Goal: Task Accomplishment & Management: Use online tool/utility

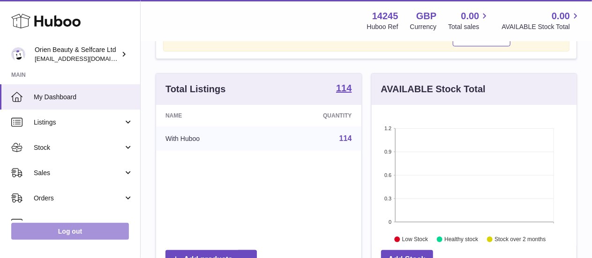
scroll to position [70, 0]
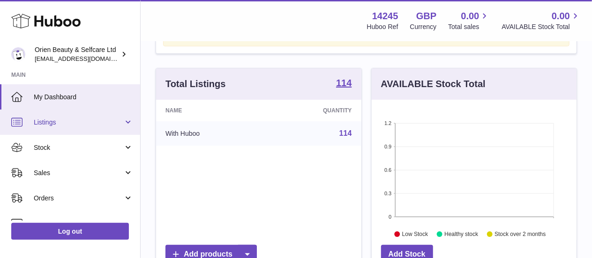
click at [63, 126] on span "Listings" at bounding box center [78, 122] width 89 height 9
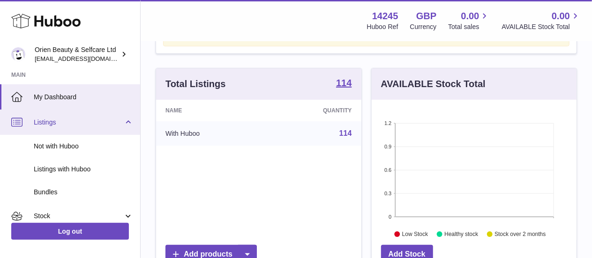
click at [50, 117] on link "Listings" at bounding box center [70, 122] width 140 height 25
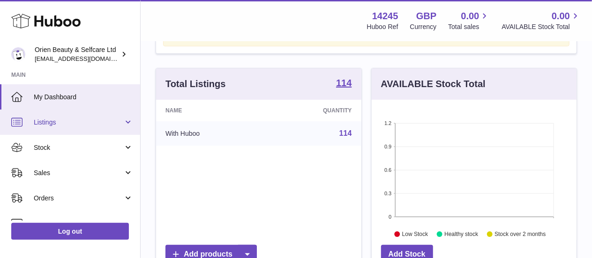
click at [50, 117] on link "Listings" at bounding box center [70, 122] width 140 height 25
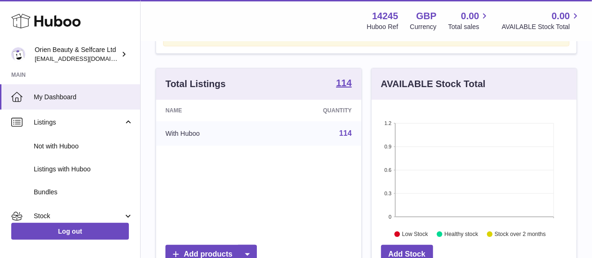
scroll to position [0, 0]
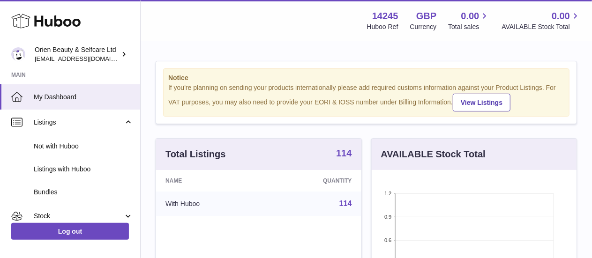
click at [345, 151] on strong "114" at bounding box center [343, 153] width 15 height 9
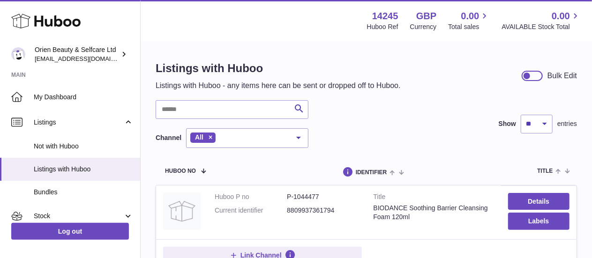
click at [528, 74] on div at bounding box center [526, 76] width 8 height 8
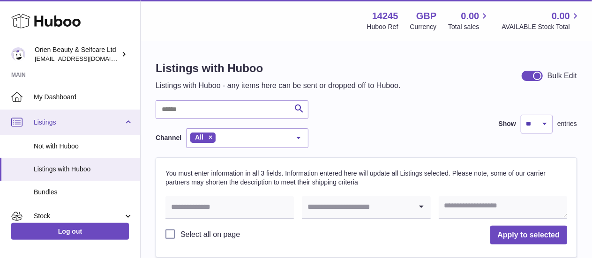
click at [130, 119] on link "Listings" at bounding box center [70, 122] width 140 height 25
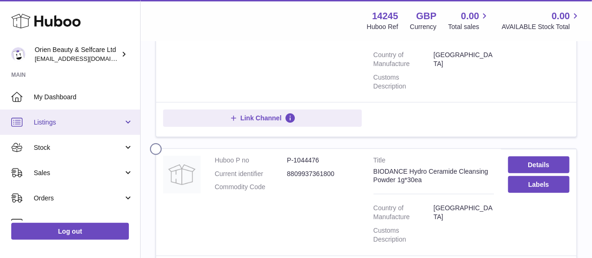
click at [53, 133] on link "Listings" at bounding box center [70, 122] width 140 height 25
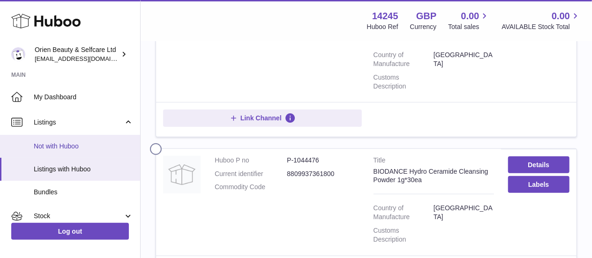
click at [57, 149] on span "Not with Huboo" at bounding box center [83, 146] width 99 height 9
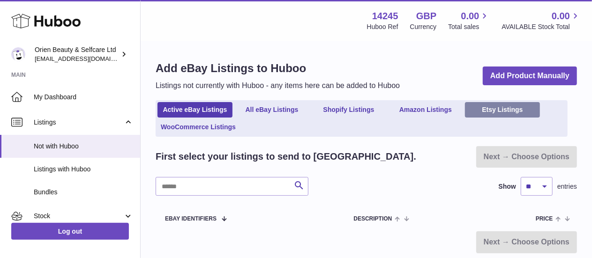
scroll to position [0, 0]
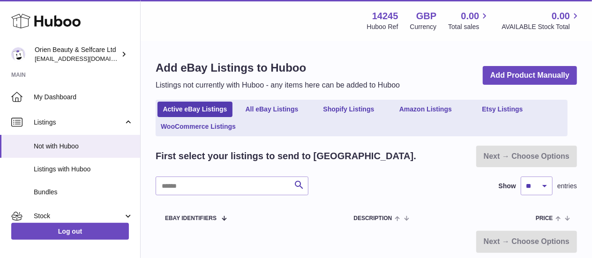
click at [523, 65] on div "Add eBay Listings to Huboo Listings not currently with Huboo - any items here c…" at bounding box center [366, 75] width 421 height 30
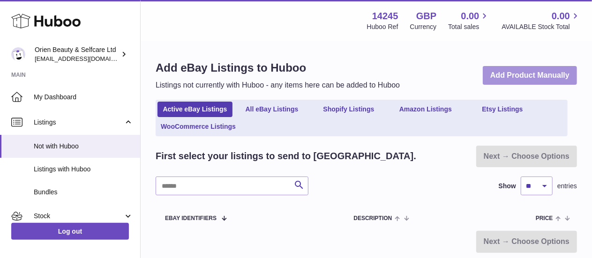
click at [524, 74] on link "Add Product Manually" at bounding box center [530, 75] width 94 height 19
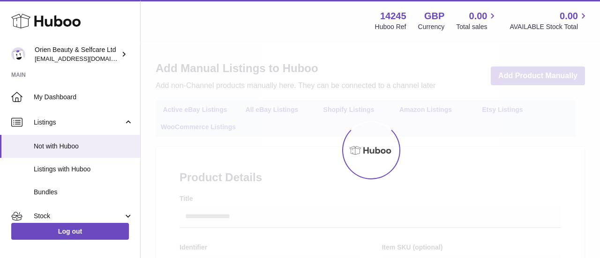
select select
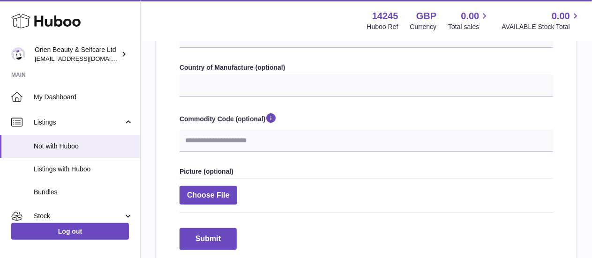
scroll to position [397, 0]
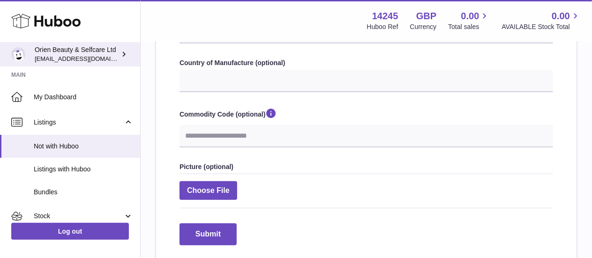
click at [52, 52] on div "Orien Beauty & Selfcare Ltd Jc.duenasmilian@orientrade.com" at bounding box center [77, 54] width 84 height 18
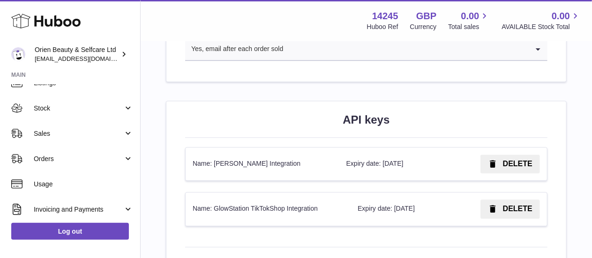
scroll to position [38, 0]
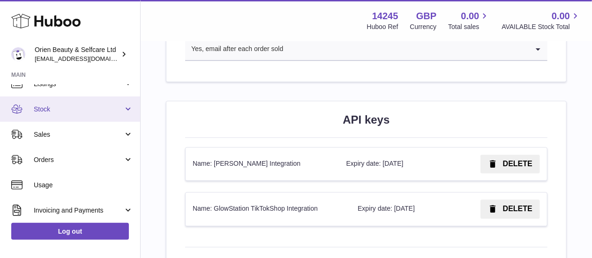
click at [136, 103] on link "Stock" at bounding box center [70, 109] width 140 height 25
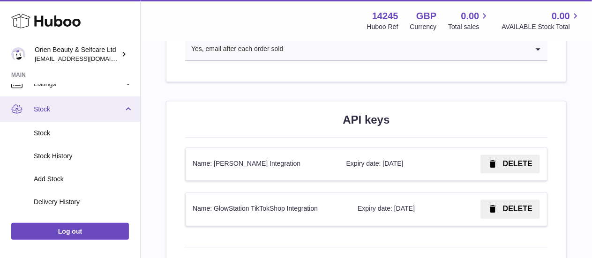
click at [135, 102] on link "Stock" at bounding box center [70, 109] width 140 height 25
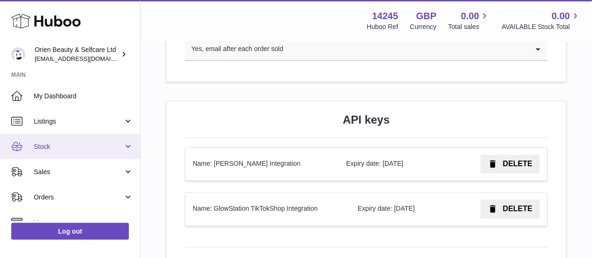
scroll to position [2, 0]
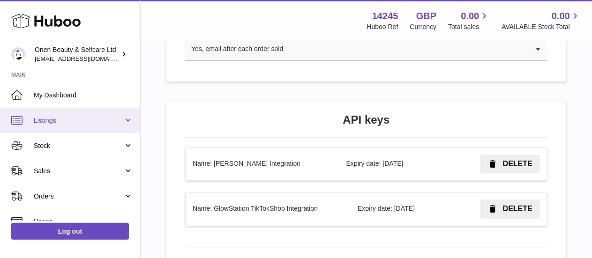
click at [126, 118] on link "Listings" at bounding box center [70, 120] width 140 height 25
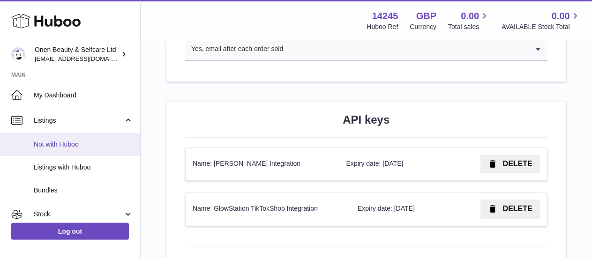
click at [75, 141] on span "Not with Huboo" at bounding box center [83, 144] width 99 height 9
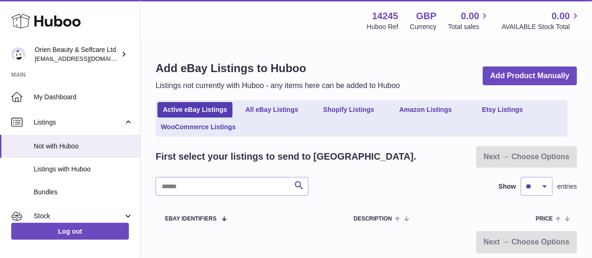
click at [407, 69] on div "Add eBay Listings to Huboo Listings not currently with Huboo - any items here c…" at bounding box center [366, 76] width 421 height 30
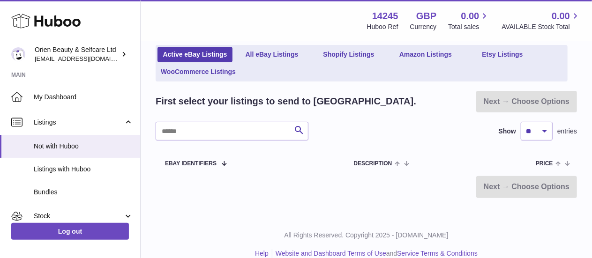
scroll to position [69, 0]
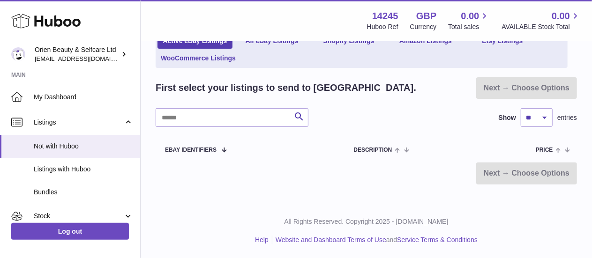
click at [488, 91] on div "Next → Choose Options" at bounding box center [526, 88] width 101 height 22
click at [521, 89] on div "Next → Choose Options" at bounding box center [526, 88] width 101 height 22
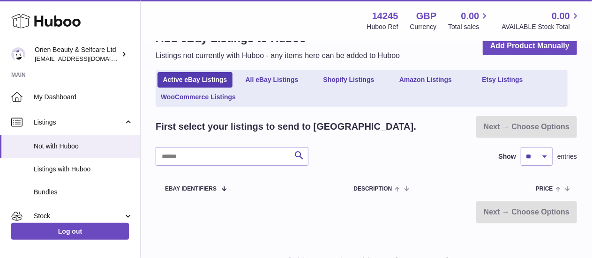
scroll to position [30, 0]
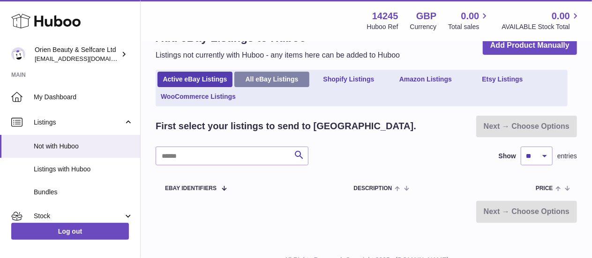
click at [261, 72] on link "All eBay Listings" at bounding box center [271, 79] width 75 height 15
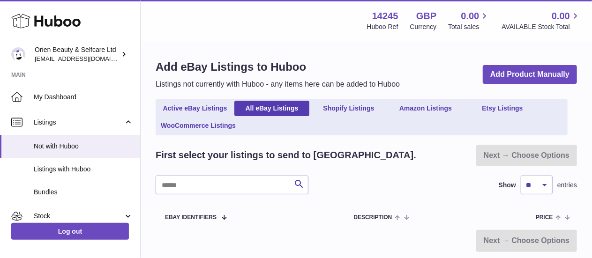
scroll to position [2, 0]
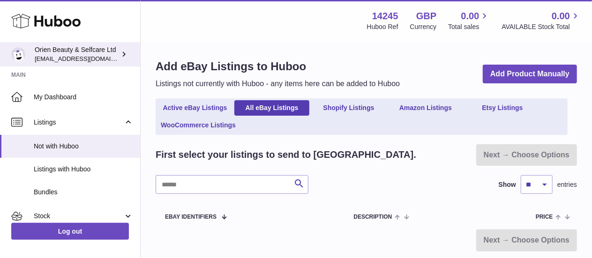
click at [77, 60] on span "[EMAIL_ADDRESS][DOMAIN_NAME]" at bounding box center [86, 58] width 103 height 7
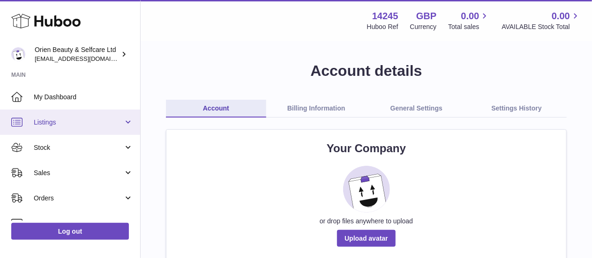
click at [124, 121] on link "Listings" at bounding box center [70, 122] width 140 height 25
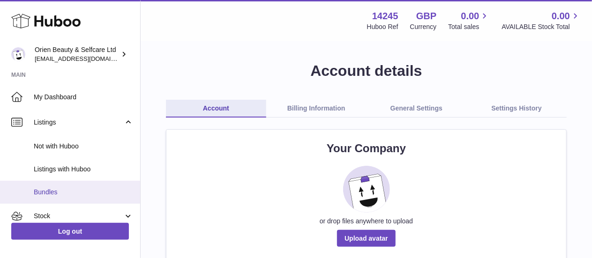
click at [42, 197] on link "Bundles" at bounding box center [70, 192] width 140 height 23
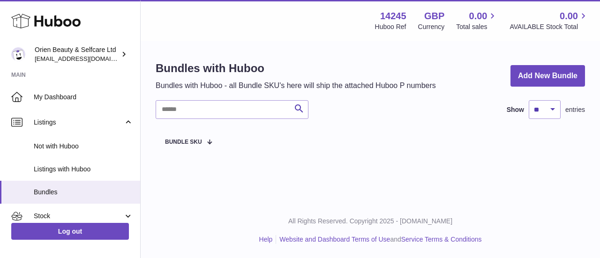
click at [43, 167] on span "Listings with Huboo" at bounding box center [83, 169] width 99 height 9
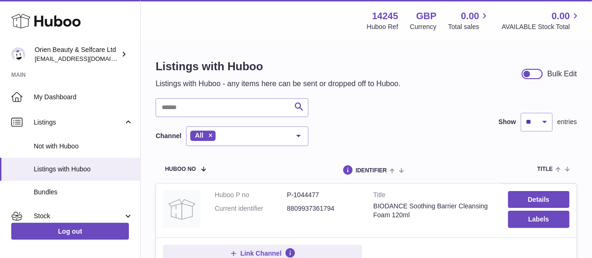
scroll to position [2, 0]
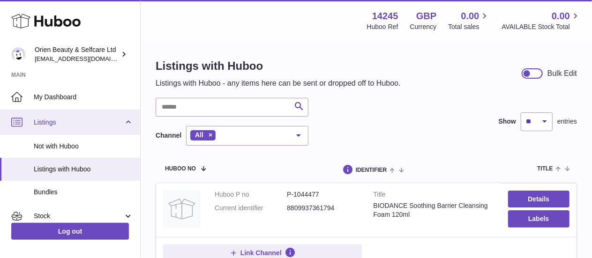
click at [57, 117] on link "Listings" at bounding box center [70, 122] width 140 height 25
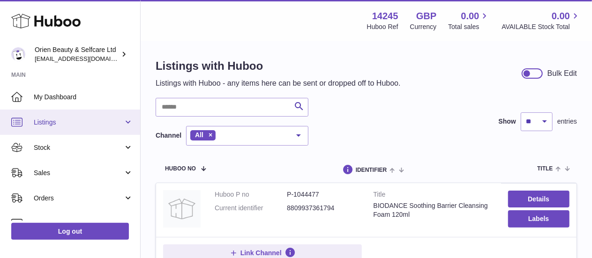
click at [57, 115] on link "Listings" at bounding box center [70, 122] width 140 height 25
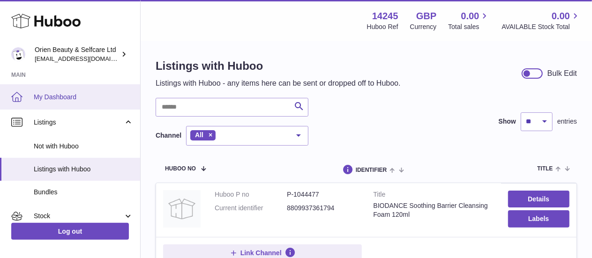
click at [63, 95] on span "My Dashboard" at bounding box center [83, 97] width 99 height 9
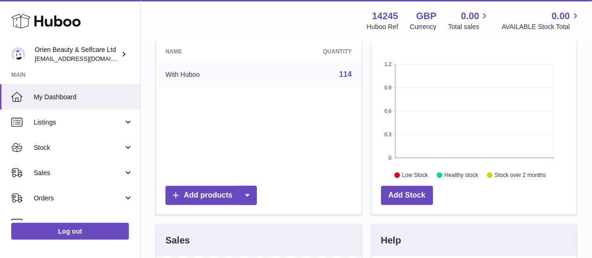
scroll to position [123, 0]
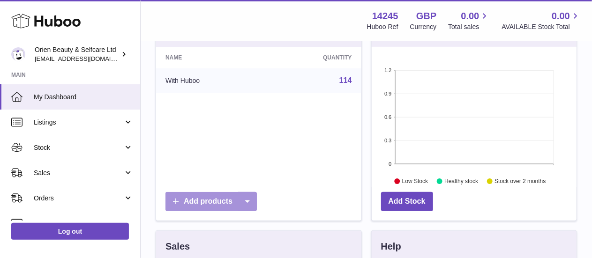
click at [248, 197] on icon at bounding box center [247, 201] width 19 height 19
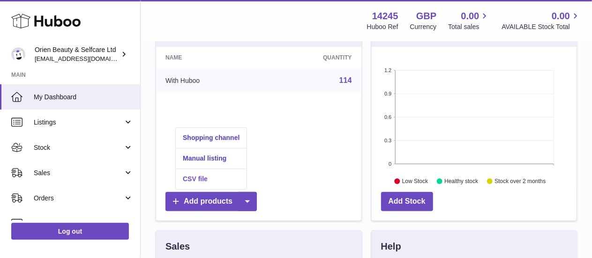
click at [215, 176] on link "CSV file" at bounding box center [211, 179] width 71 height 20
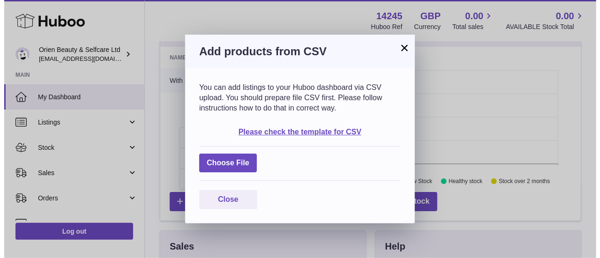
scroll to position [146, 209]
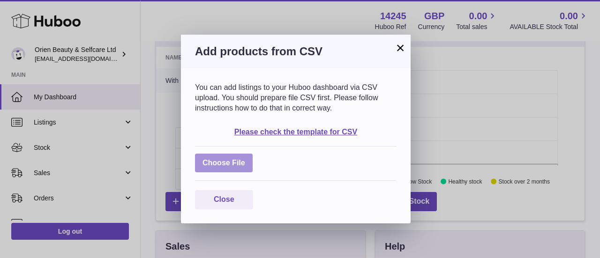
click at [241, 165] on label at bounding box center [224, 163] width 58 height 19
click at [245, 159] on input "file" at bounding box center [245, 158] width 0 height 0
type input "**********"
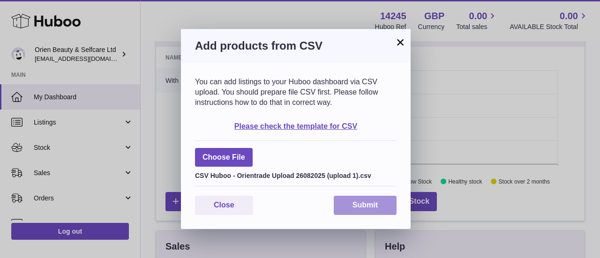
click at [352, 205] on button "Submit" at bounding box center [365, 205] width 63 height 19
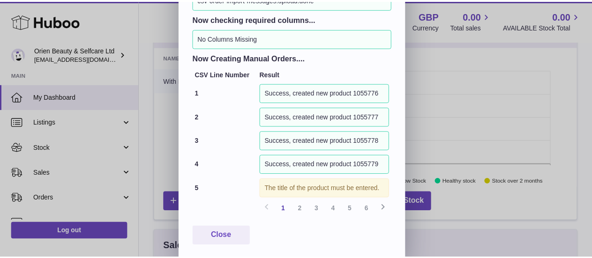
scroll to position [175, 0]
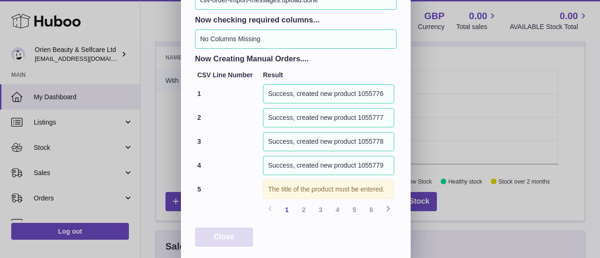
click at [216, 234] on span "Close" at bounding box center [224, 237] width 21 height 8
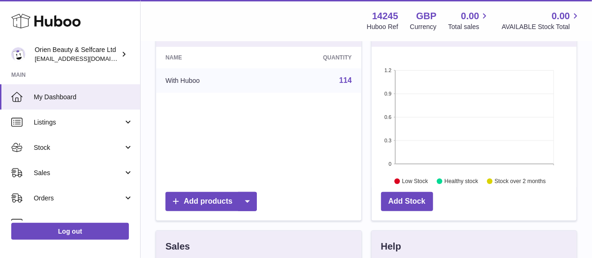
scroll to position [121, 0]
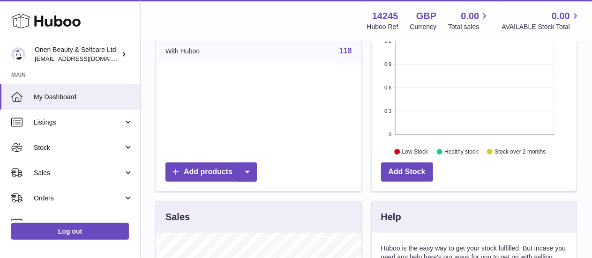
scroll to position [149, 0]
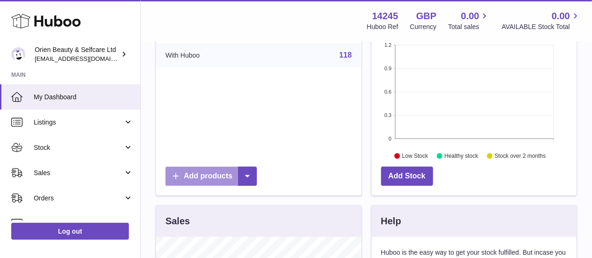
click at [230, 175] on link "Add products" at bounding box center [210, 176] width 91 height 19
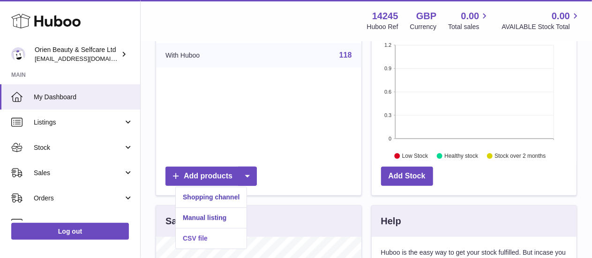
click at [204, 236] on link "CSV file" at bounding box center [211, 239] width 71 height 20
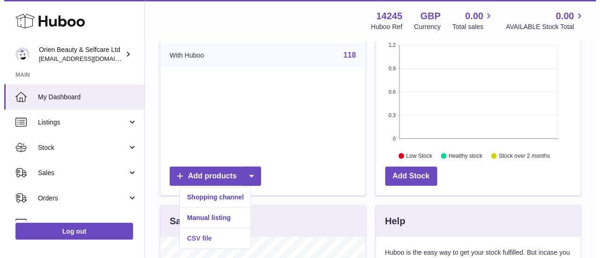
scroll to position [146, 209]
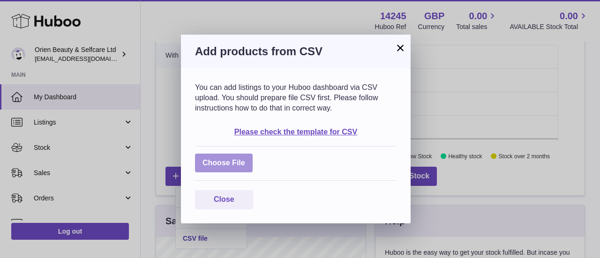
click at [230, 161] on label at bounding box center [224, 163] width 58 height 19
click at [245, 159] on input "file" at bounding box center [245, 158] width 0 height 0
type input "**********"
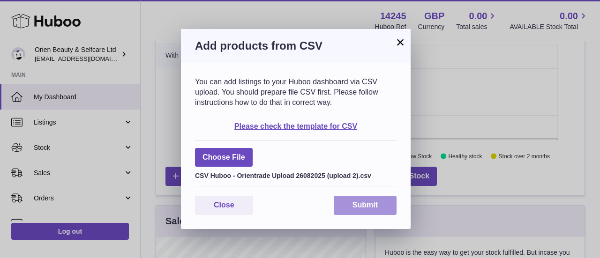
click at [377, 208] on button "Submit" at bounding box center [365, 205] width 63 height 19
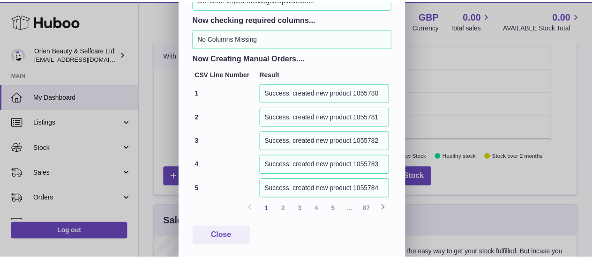
scroll to position [176, 0]
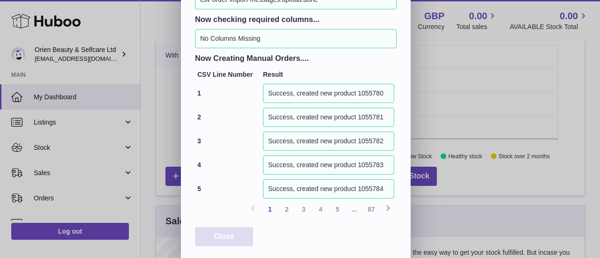
click at [226, 233] on span "Close" at bounding box center [224, 236] width 21 height 8
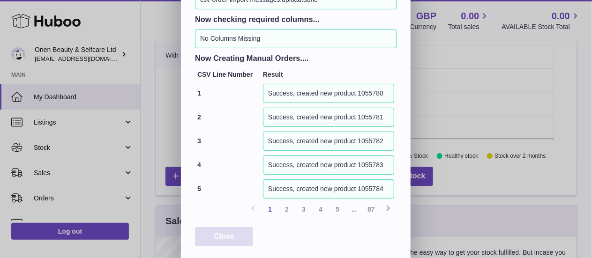
scroll to position [0, 0]
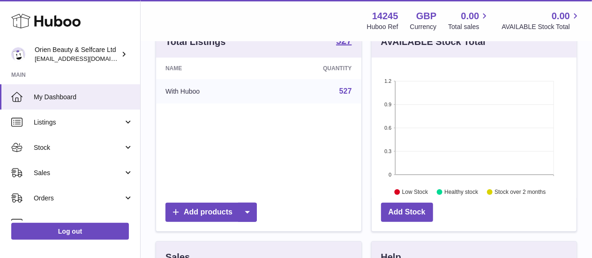
scroll to position [123, 0]
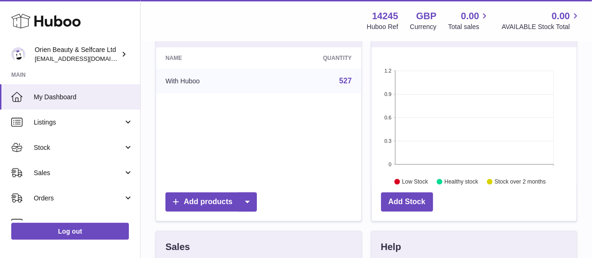
click at [50, 14] on icon at bounding box center [45, 21] width 69 height 19
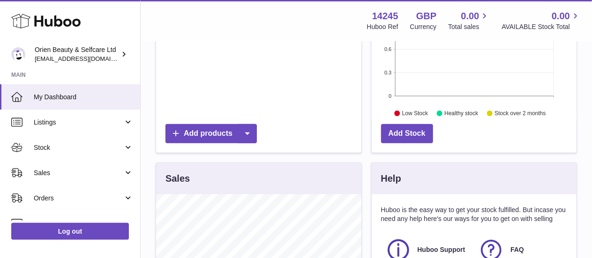
scroll to position [184, 0]
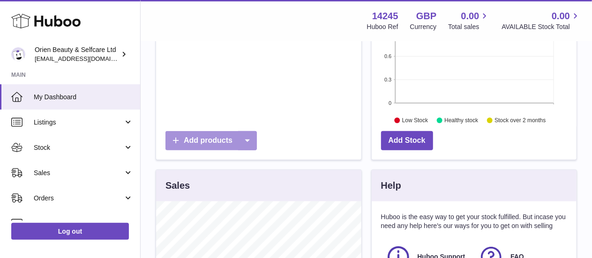
click at [251, 136] on icon at bounding box center [247, 140] width 19 height 19
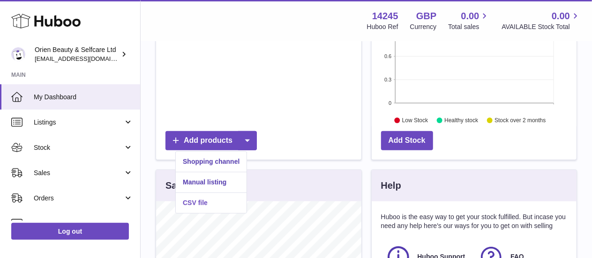
click at [203, 205] on link "CSV file" at bounding box center [211, 203] width 71 height 20
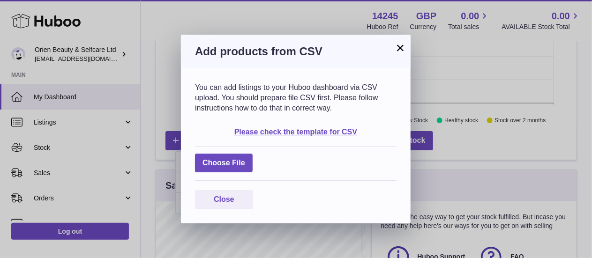
scroll to position [146, 209]
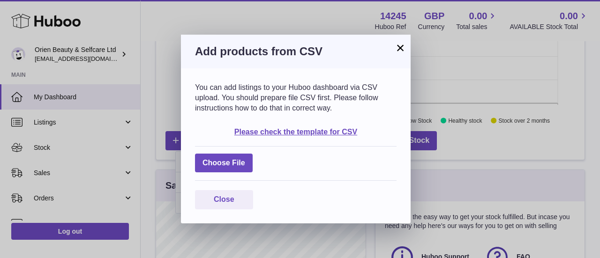
click at [399, 46] on button "×" at bounding box center [399, 47] width 11 height 11
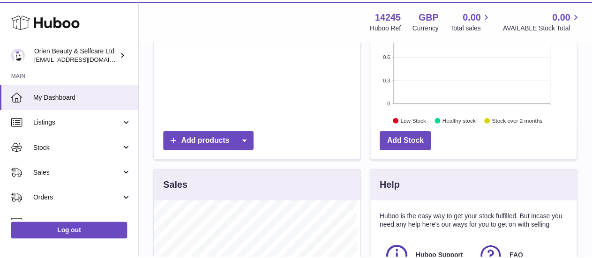
scroll to position [468335, 468275]
